Goal: Task Accomplishment & Management: Complete application form

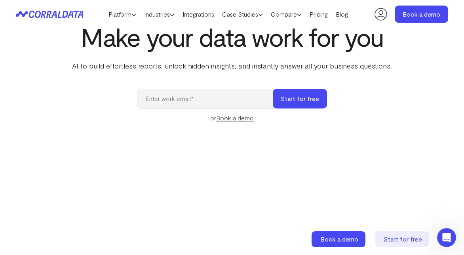
scroll to position [47, 0]
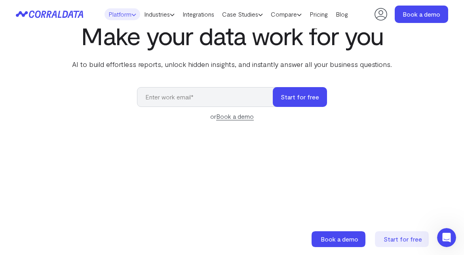
click at [124, 16] on link "Platform" at bounding box center [122, 14] width 36 height 12
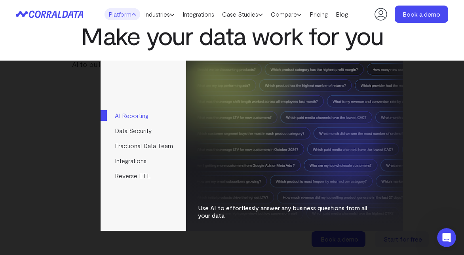
click at [138, 114] on link "AI Reporting" at bounding box center [142, 115] width 85 height 15
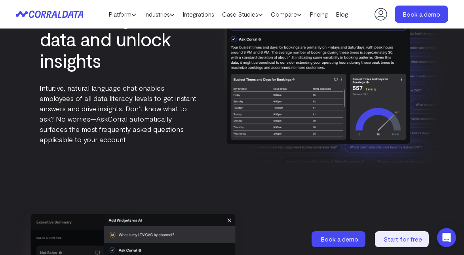
scroll to position [1100, 0]
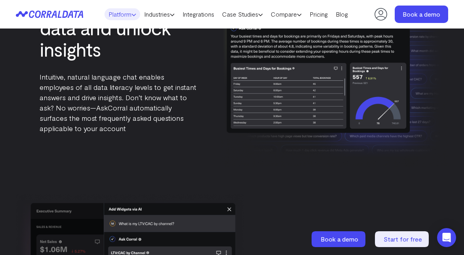
click at [125, 15] on link "Platform" at bounding box center [122, 14] width 36 height 12
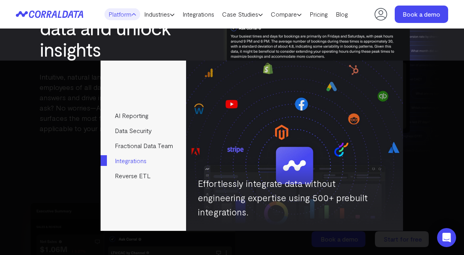
click at [136, 160] on link "Integrations" at bounding box center [142, 160] width 85 height 15
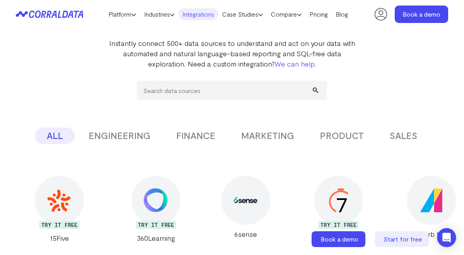
scroll to position [78, 0]
click at [269, 133] on button "MARKETING" at bounding box center [267, 135] width 77 height 17
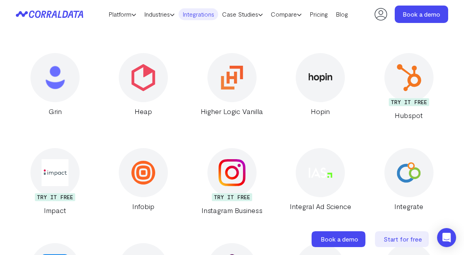
scroll to position [2328, 0]
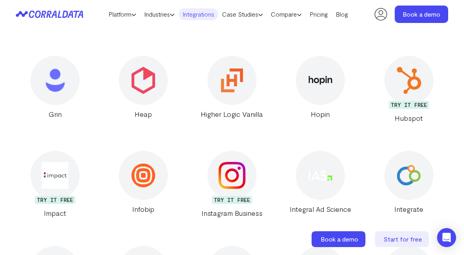
click at [407, 79] on img at bounding box center [408, 80] width 27 height 27
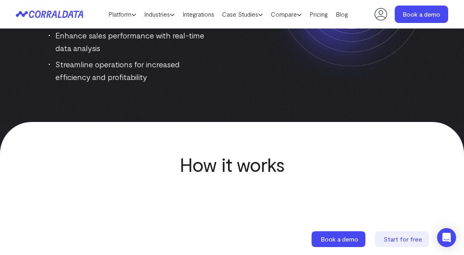
scroll to position [93, 0]
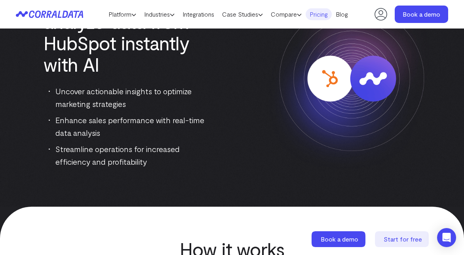
click at [318, 16] on link "Pricing" at bounding box center [318, 14] width 26 height 12
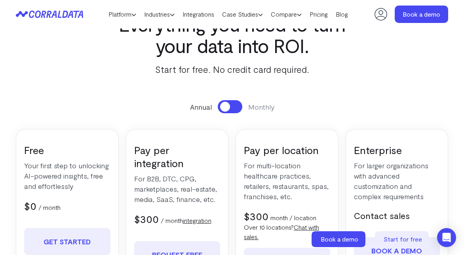
scroll to position [52, 0]
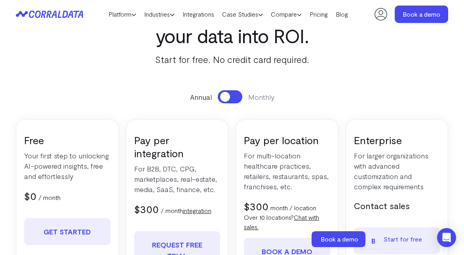
click at [231, 99] on button at bounding box center [230, 96] width 25 height 13
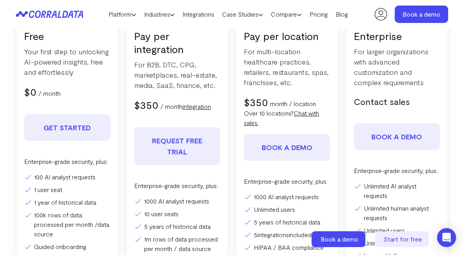
scroll to position [150, 0]
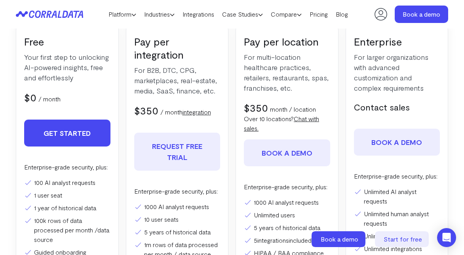
click at [78, 123] on link "Get Started" at bounding box center [67, 132] width 86 height 27
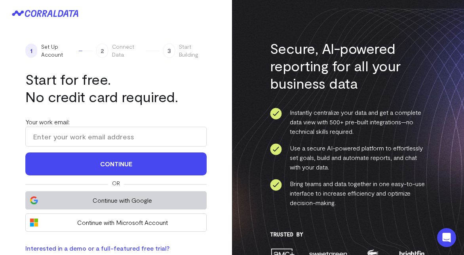
click at [118, 199] on span "Continue with Google" at bounding box center [122, 199] width 160 height 9
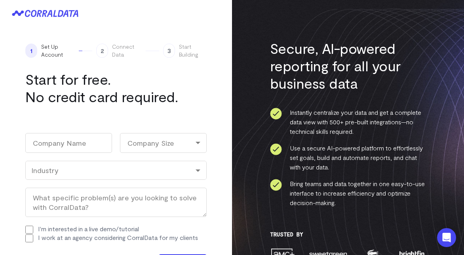
scroll to position [8, 0]
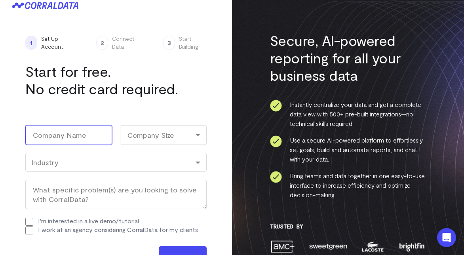
click at [62, 132] on input "Company Name (Required)" at bounding box center [68, 135] width 87 height 20
type input "AskNicely"
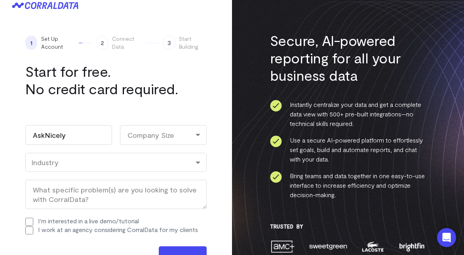
click at [138, 134] on div "Company Size" at bounding box center [163, 135] width 87 height 20
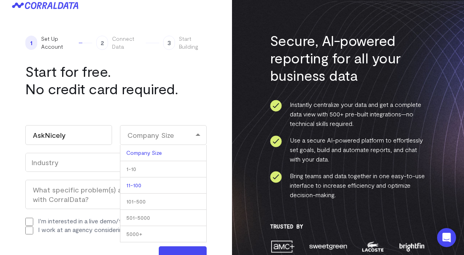
click at [136, 184] on li "11-100" at bounding box center [163, 185] width 87 height 16
select select "11-100"
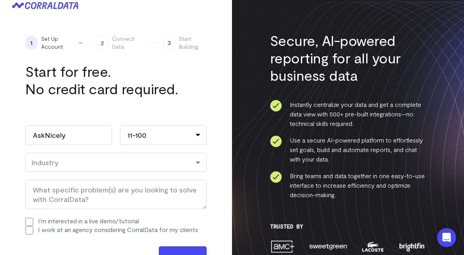
click at [111, 169] on div "Industry" at bounding box center [115, 162] width 181 height 19
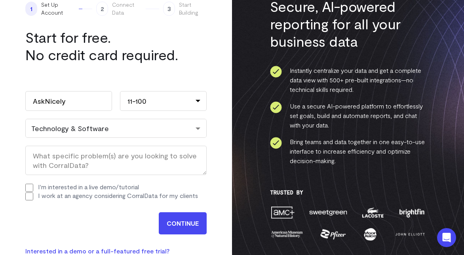
scroll to position [48, 0]
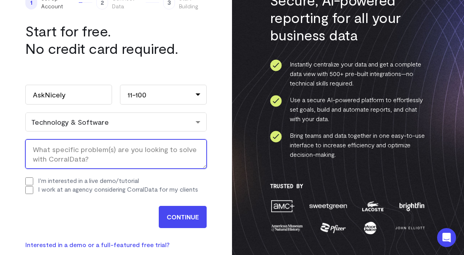
click at [81, 153] on textarea "What specific problem(s) are you looking to solve with CorralData? (Required)" at bounding box center [115, 153] width 181 height 29
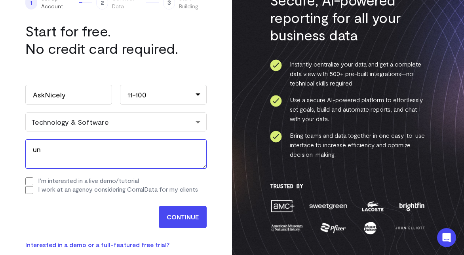
type textarea "u"
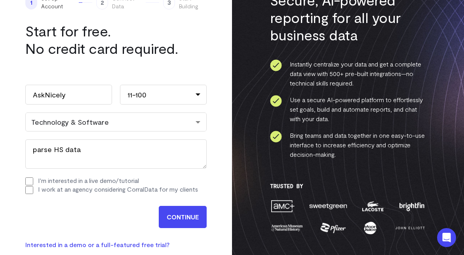
click at [179, 222] on input "CONTINUE" at bounding box center [183, 217] width 48 height 22
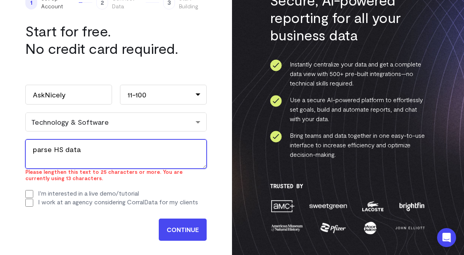
click at [106, 156] on textarea "parse HS data" at bounding box center [115, 153] width 181 height 29
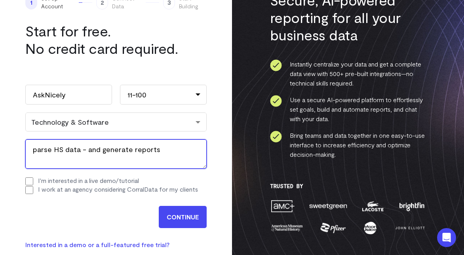
type textarea "parse HS data - and generate reports"
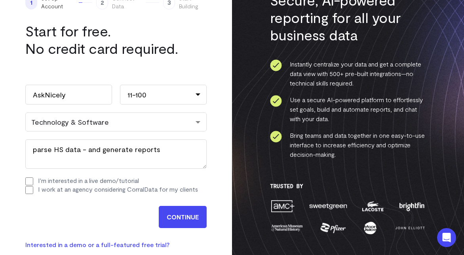
click at [167, 208] on input "CONTINUE" at bounding box center [183, 217] width 48 height 22
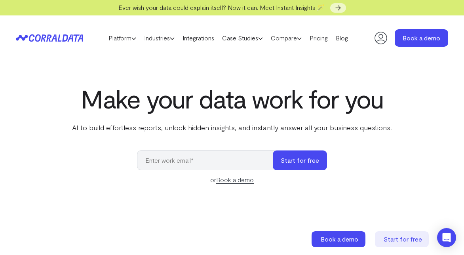
click at [380, 36] on icon at bounding box center [381, 38] width 16 height 16
click at [380, 38] on icon at bounding box center [380, 38] width 13 height 13
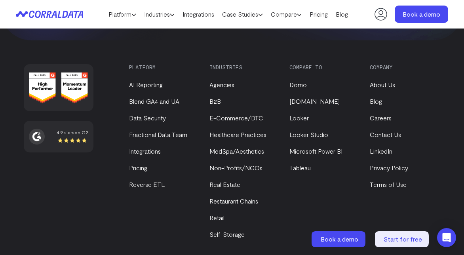
scroll to position [3167, 0]
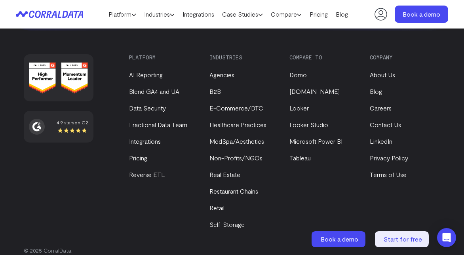
click at [311, 180] on div "Compare to Domo Funnel.io Looker Looker Studio Microsoft Power BI Tableau" at bounding box center [324, 141] width 71 height 175
click at [300, 104] on link "Looker" at bounding box center [298, 108] width 19 height 8
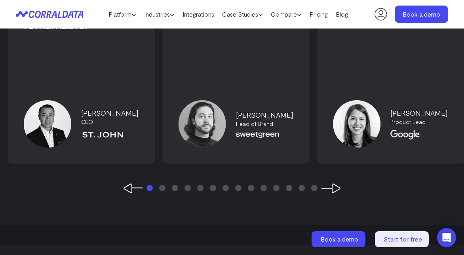
scroll to position [1960, 0]
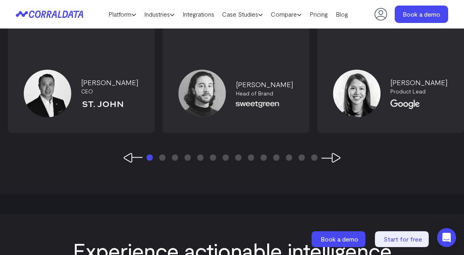
click at [333, 153] on button "Next Slide" at bounding box center [330, 158] width 19 height 10
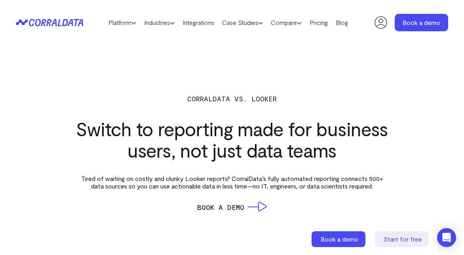
scroll to position [0, 0]
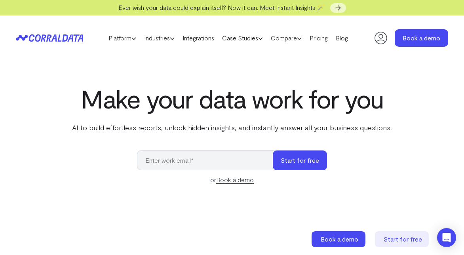
click at [382, 37] on icon at bounding box center [380, 38] width 13 height 13
